Goal: Task Accomplishment & Management: Manage account settings

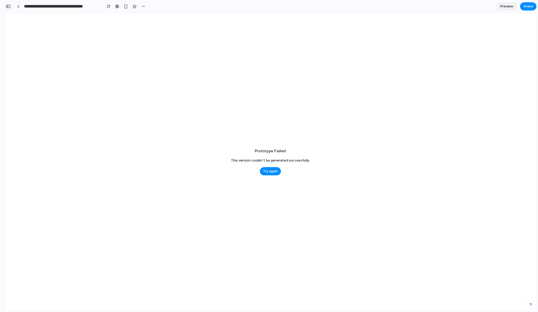
click at [9, 7] on div "button" at bounding box center [8, 7] width 5 height 4
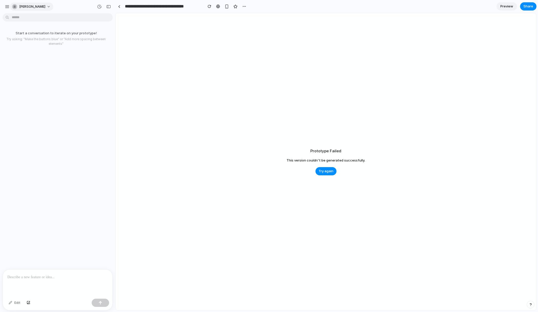
click at [45, 6] on button "archie-leeming" at bounding box center [31, 7] width 43 height 8
click at [30, 43] on span "Sign out" at bounding box center [26, 42] width 14 height 5
